Goal: Transaction & Acquisition: Download file/media

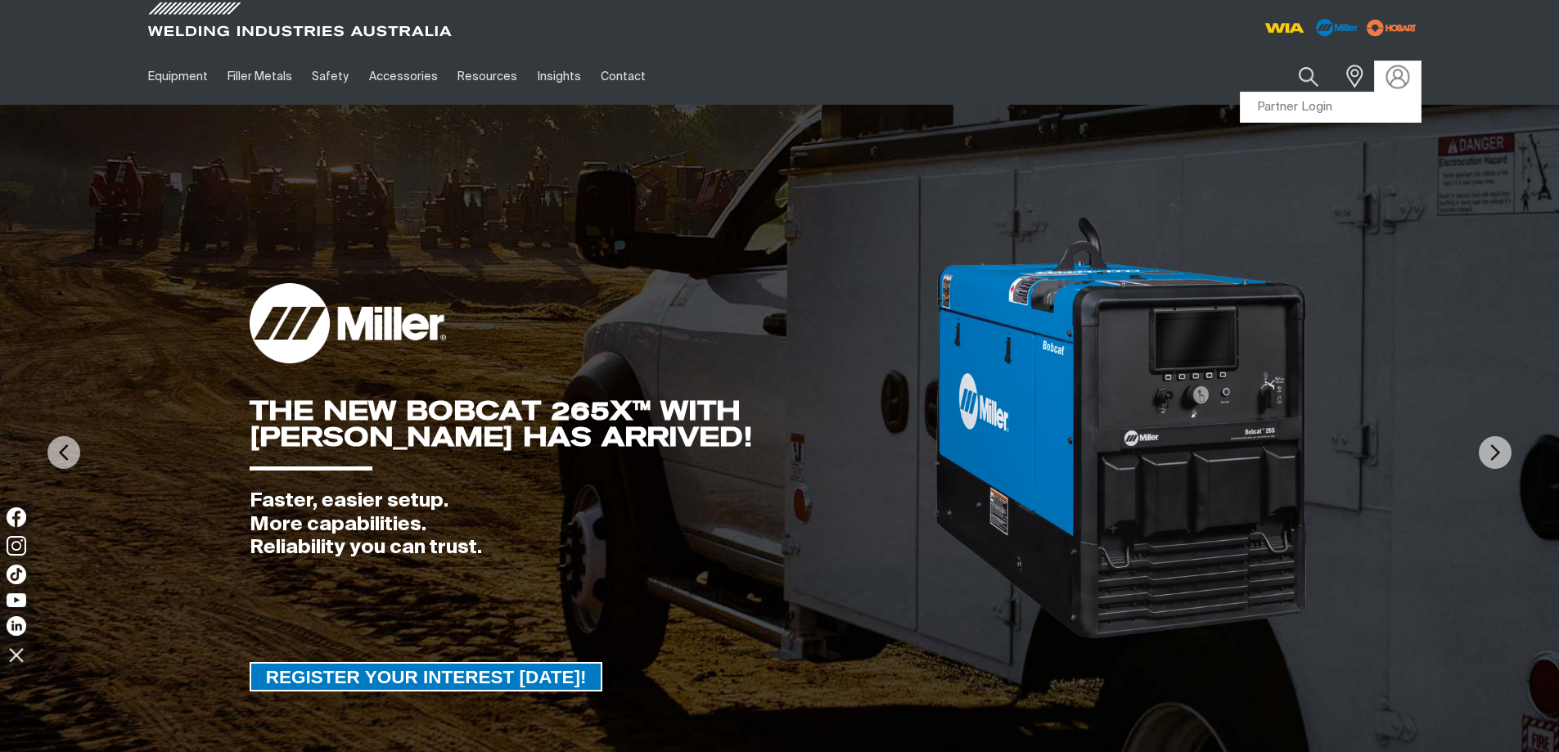
click at [1396, 73] on img at bounding box center [1397, 77] width 24 height 24
click at [1295, 102] on link "Partner Login" at bounding box center [1330, 107] width 180 height 30
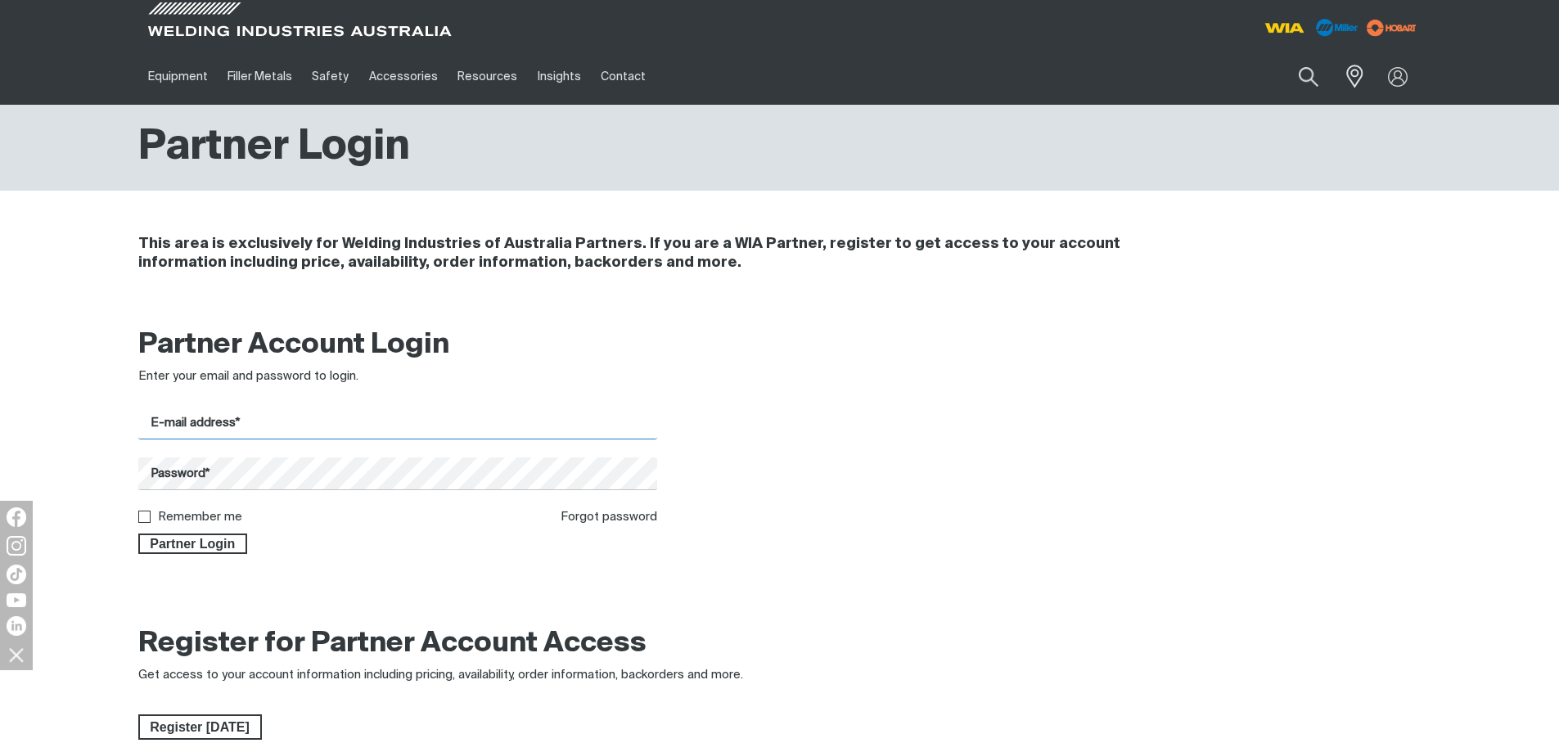
type input "[EMAIL_ADDRESS][DOMAIN_NAME]"
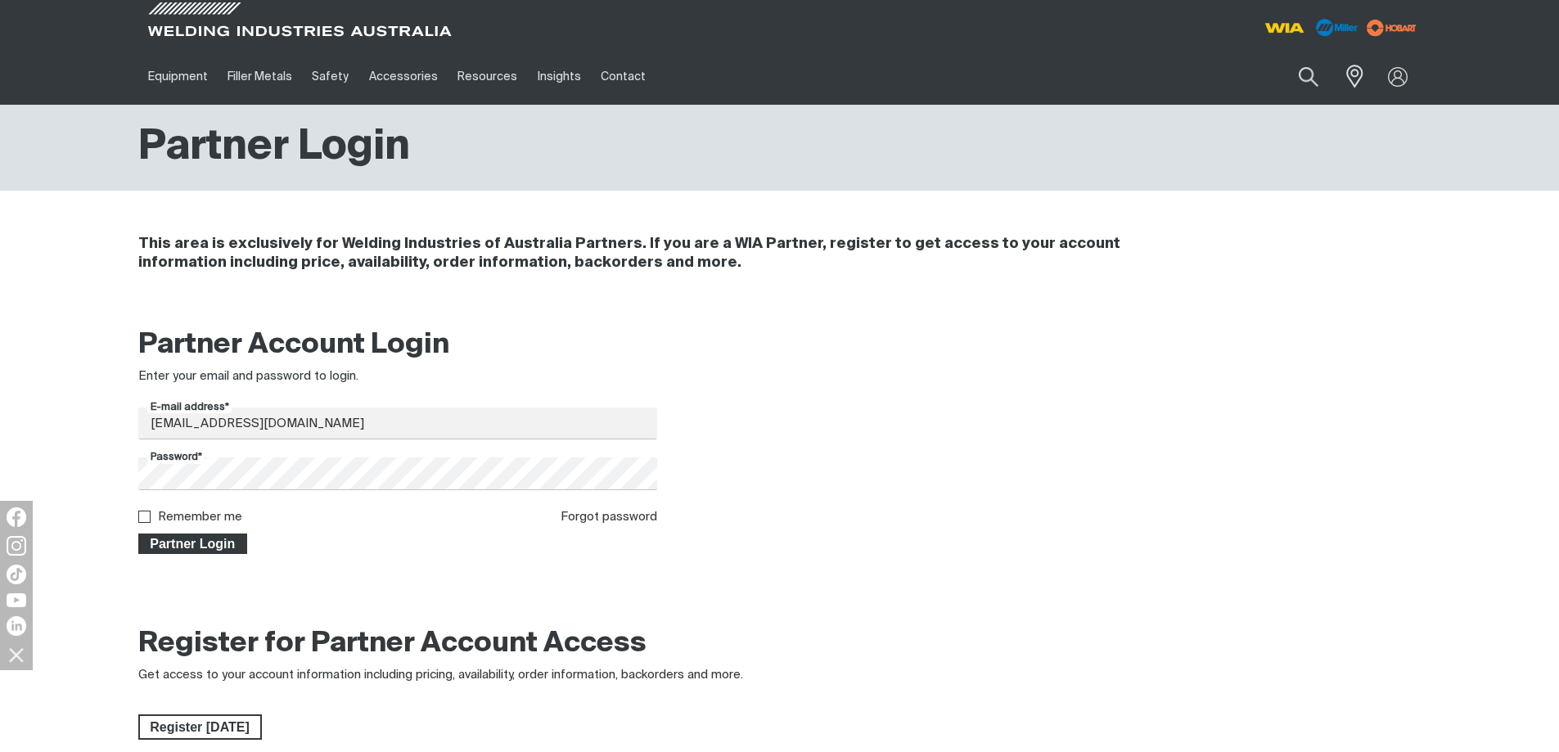
click at [217, 548] on span "Partner Login" at bounding box center [193, 543] width 106 height 21
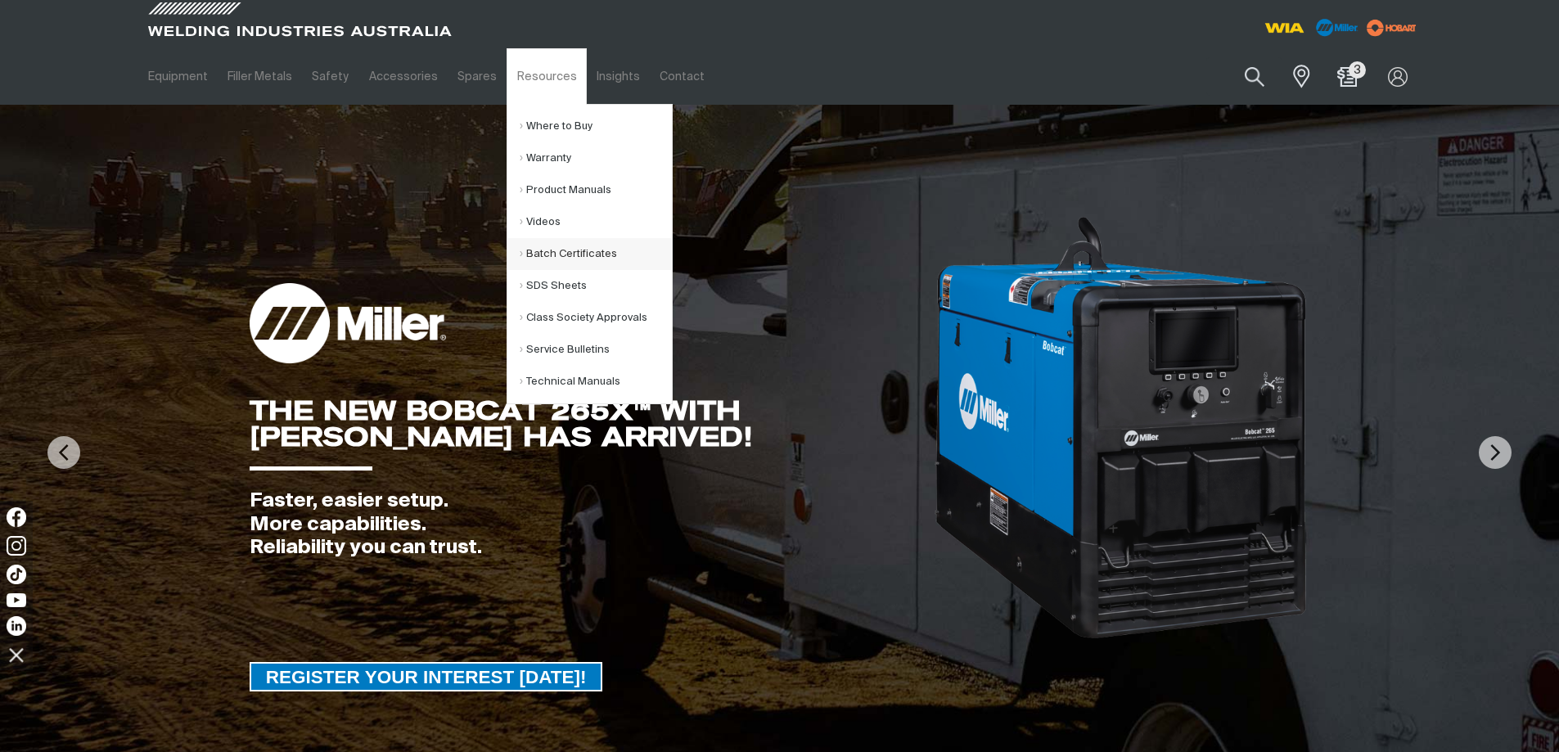
click at [550, 252] on link "Batch Certificates" at bounding box center [596, 254] width 152 height 32
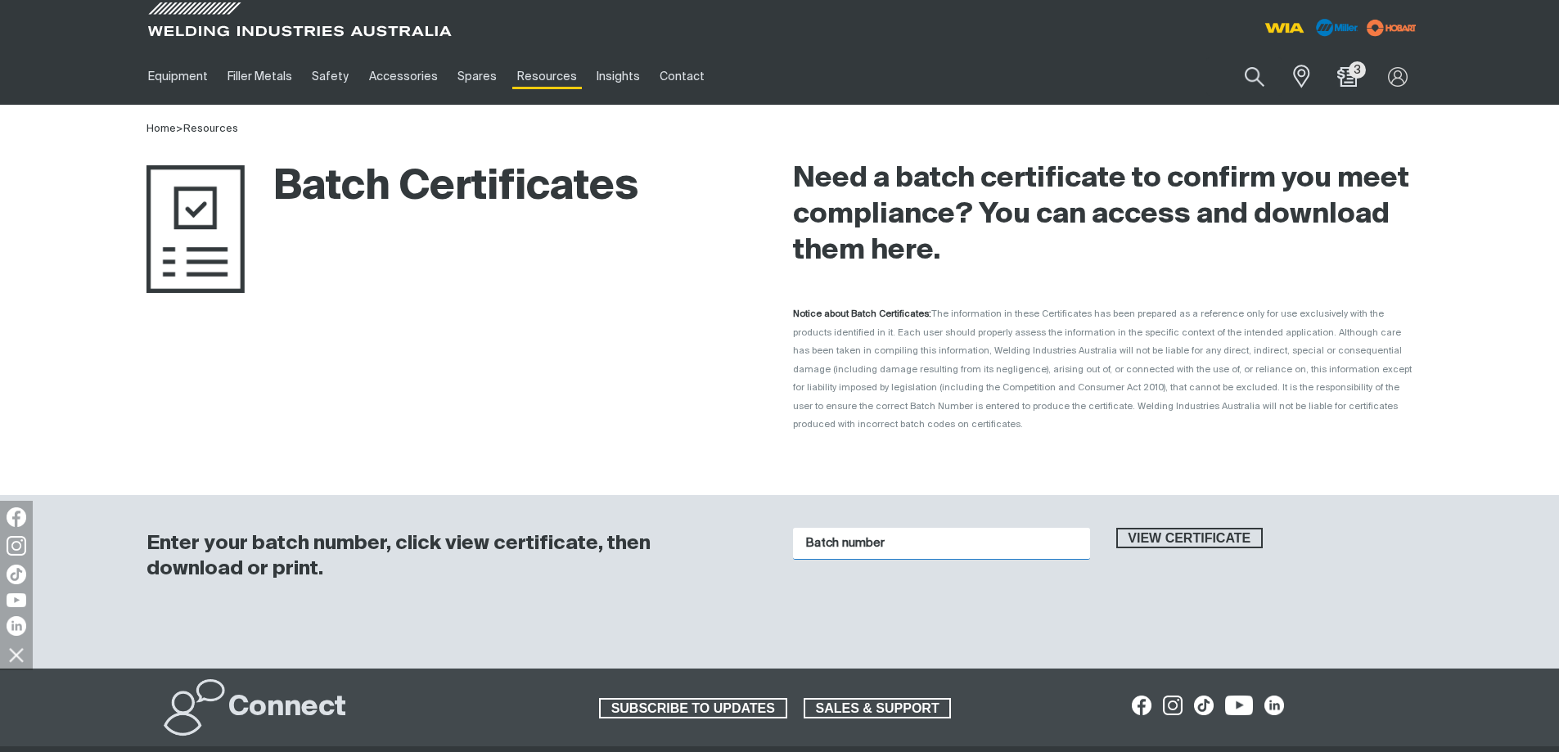
click at [843, 528] on input "Batch number" at bounding box center [941, 544] width 297 height 32
click at [1182, 511] on div "Batch number 1016130 View certificate" at bounding box center [1103, 565] width 620 height 109
click at [1187, 528] on span "View certificate" at bounding box center [1190, 538] width 144 height 21
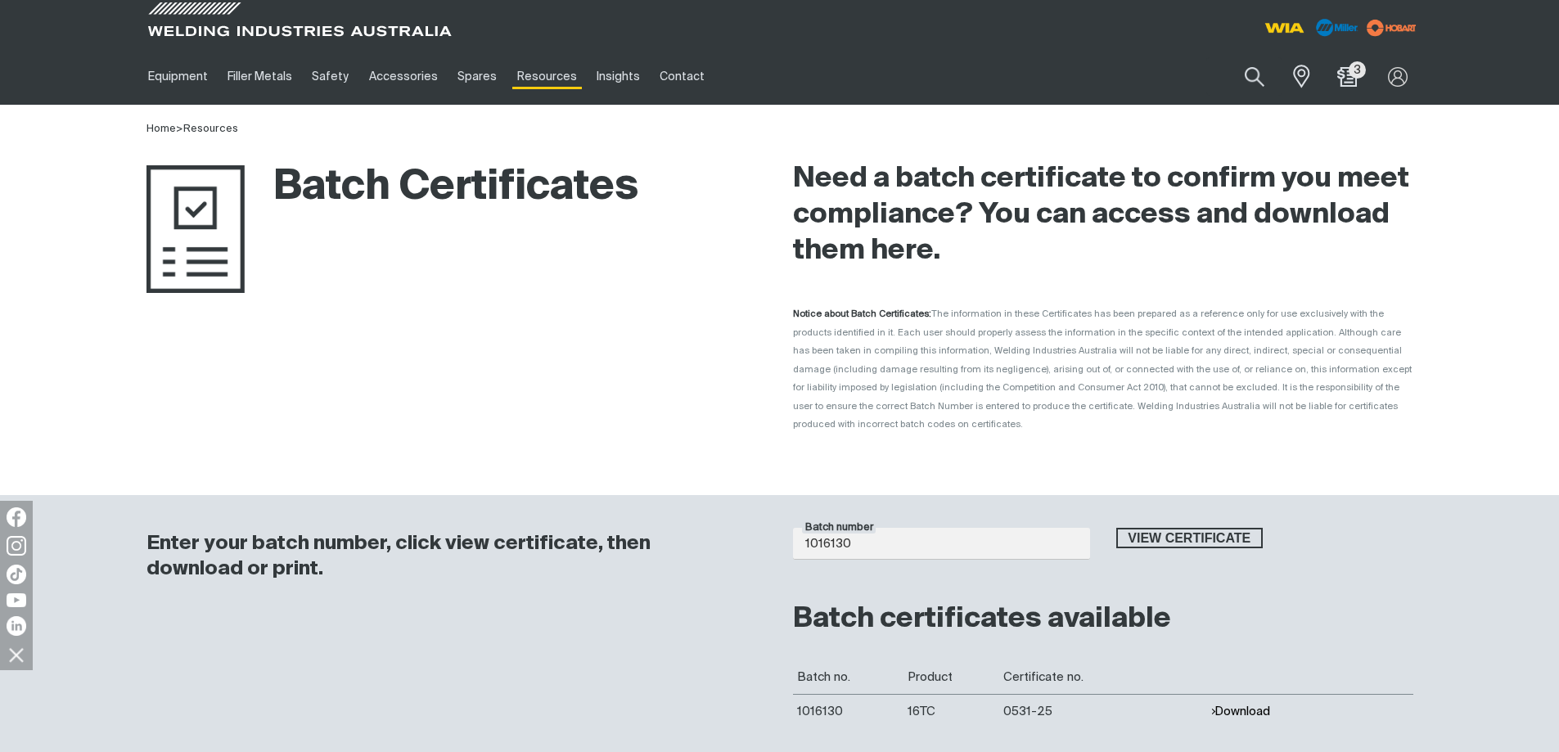
click at [1243, 705] on button "Download" at bounding box center [1240, 712] width 60 height 14
click at [984, 533] on input "1016130" at bounding box center [941, 544] width 297 height 32
type input "1016183"
click at [1227, 528] on span "View certificate" at bounding box center [1190, 538] width 144 height 21
click at [1233, 705] on button "Download" at bounding box center [1240, 712] width 60 height 14
